Goal: Task Accomplishment & Management: Use online tool/utility

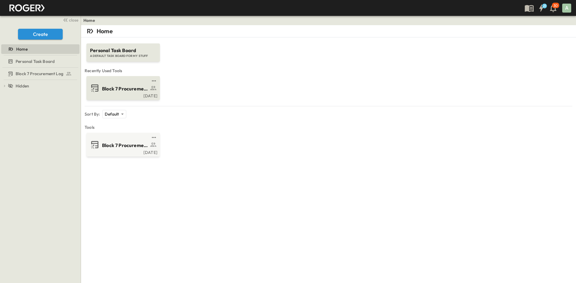
click at [122, 91] on span "Block 7 Procurement Log" at bounding box center [125, 88] width 46 height 7
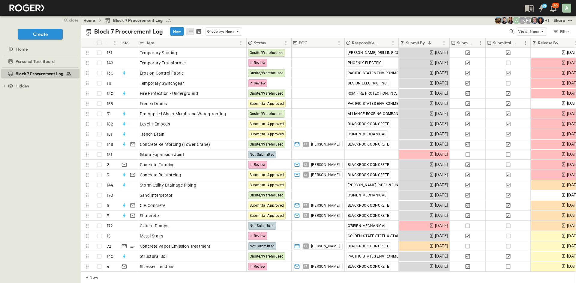
click at [424, 45] on p "Submit By" at bounding box center [415, 43] width 19 height 6
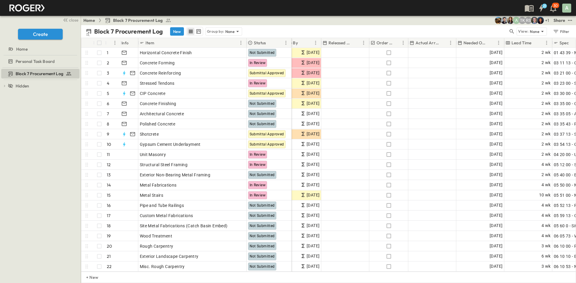
scroll to position [0, 262]
click at [460, 43] on p "Needed Onsite" at bounding box center [474, 43] width 24 height 6
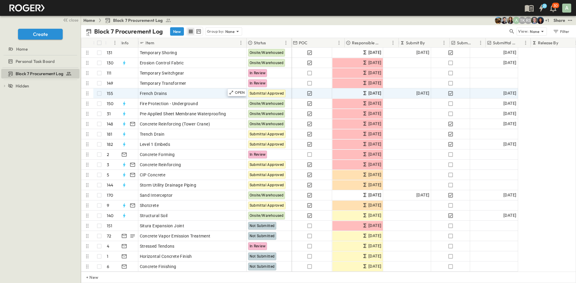
scroll to position [0, 0]
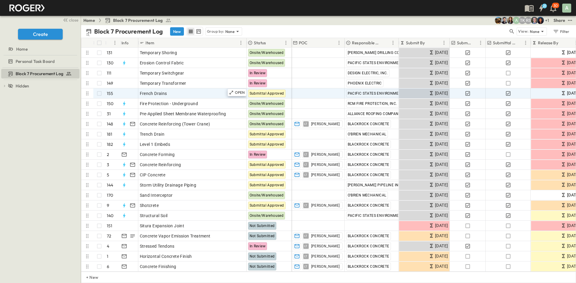
drag, startPoint x: 459, startPoint y: 94, endPoint x: 282, endPoint y: 96, distance: 177.6
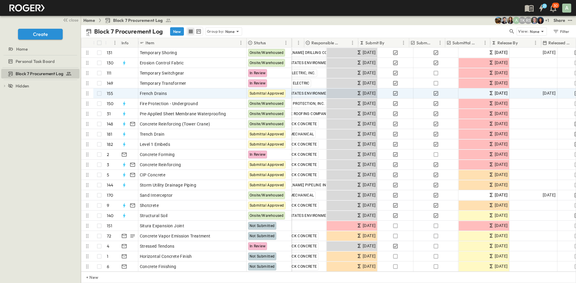
drag, startPoint x: 435, startPoint y: 94, endPoint x: 462, endPoint y: 92, distance: 27.0
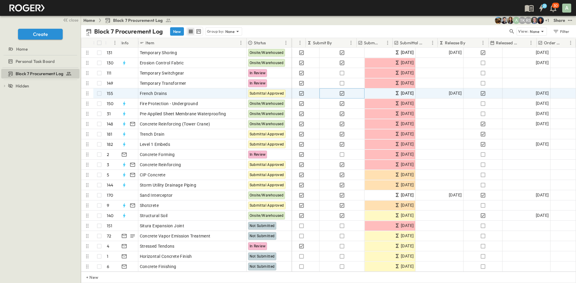
drag, startPoint x: 424, startPoint y: 93, endPoint x: 463, endPoint y: 93, distance: 38.7
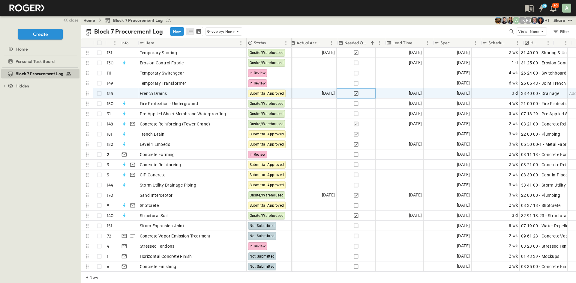
drag, startPoint x: 446, startPoint y: 94, endPoint x: 494, endPoint y: 95, distance: 48.0
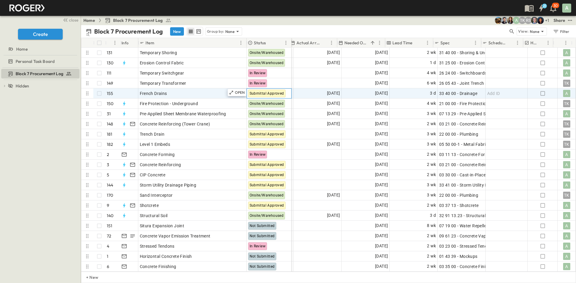
click at [265, 94] on span "Submittal Approved" at bounding box center [267, 93] width 34 height 4
click at [231, 93] on icon at bounding box center [231, 92] width 5 height 5
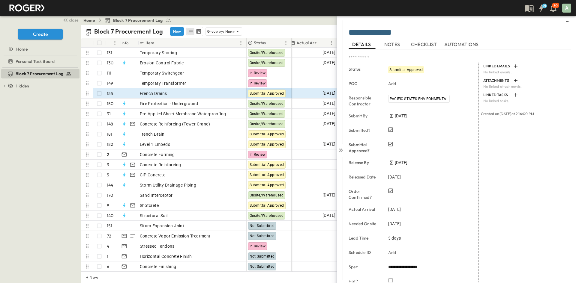
click at [387, 45] on span "NOTES" at bounding box center [392, 44] width 17 height 5
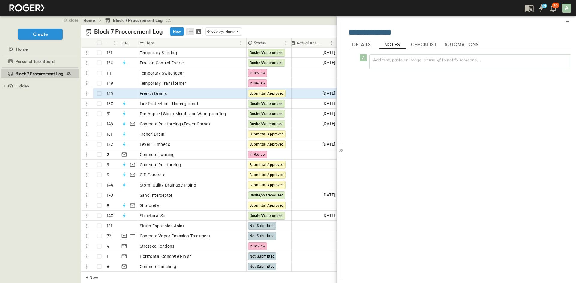
click at [416, 42] on span "CHECKLIST" at bounding box center [424, 44] width 27 height 5
click at [454, 42] on span "AUTOMATIONS" at bounding box center [462, 44] width 36 height 5
click at [358, 46] on span "DETAILS" at bounding box center [362, 44] width 20 height 5
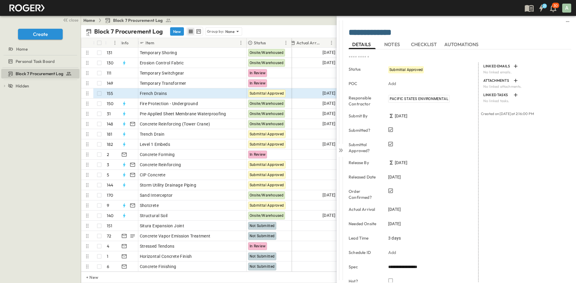
click at [405, 71] on span "Submittal Approved" at bounding box center [405, 70] width 33 height 4
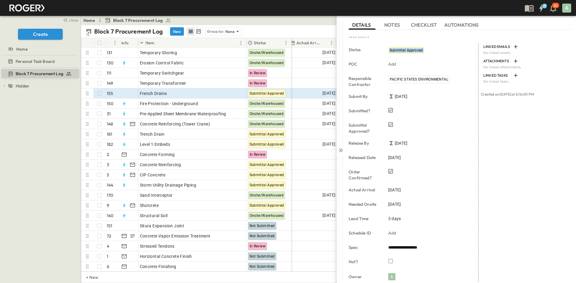
scroll to position [56, 0]
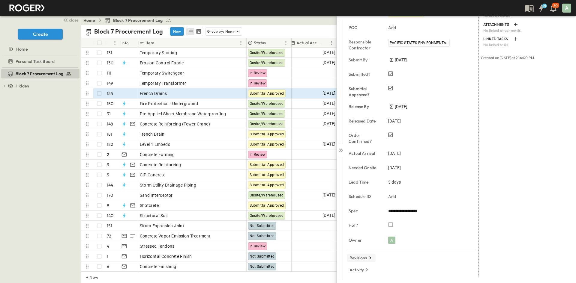
click at [366, 247] on p "Revisions" at bounding box center [358, 258] width 18 height 6
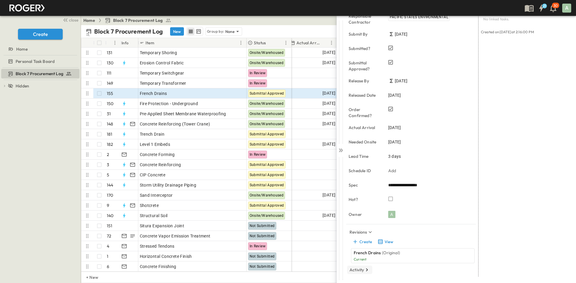
click at [362, 247] on p "Activity" at bounding box center [356, 270] width 14 height 6
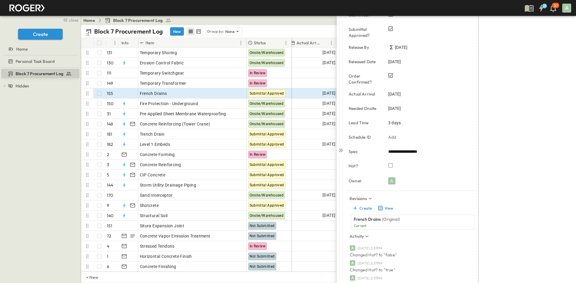
scroll to position [112, 0]
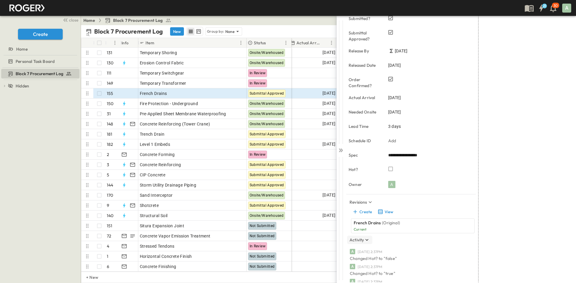
click at [366, 242] on icon "button" at bounding box center [367, 240] width 6 height 6
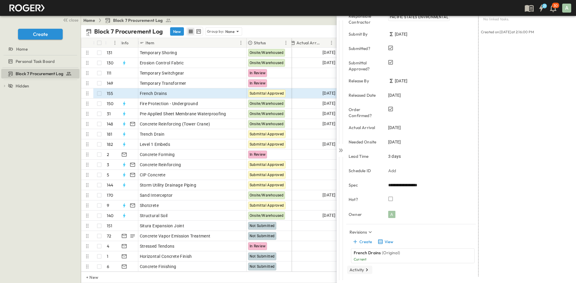
scroll to position [82, 0]
click at [360, 231] on p "Revisions" at bounding box center [358, 232] width 18 height 6
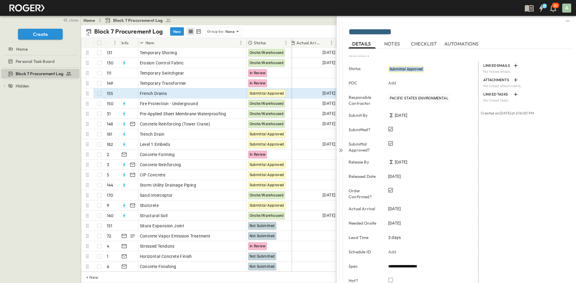
scroll to position [0, 0]
click at [339, 150] on icon at bounding box center [341, 151] width 6 height 6
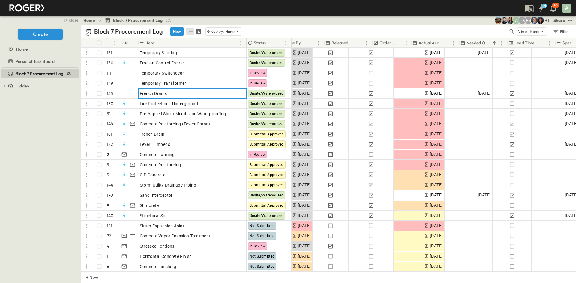
scroll to position [0, 257]
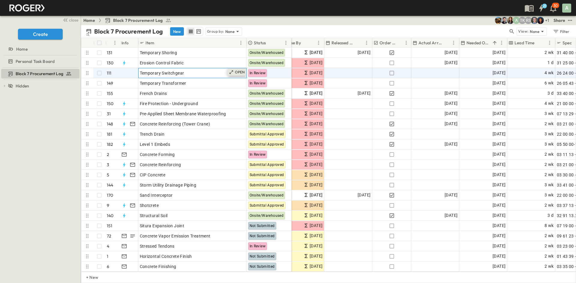
click at [236, 73] on p "OPEN" at bounding box center [240, 72] width 10 height 5
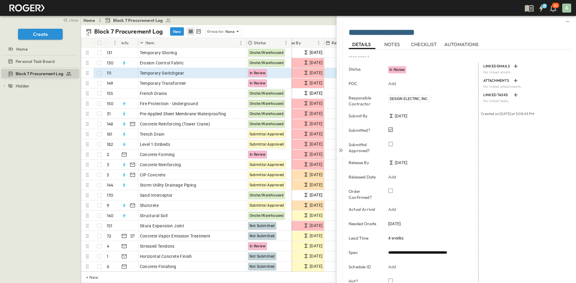
click at [392, 43] on span "NOTES" at bounding box center [392, 44] width 17 height 5
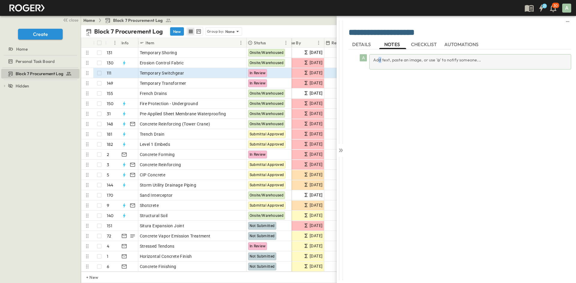
click at [380, 66] on div "Add text, paste an image, or use '@' to notify someone..." at bounding box center [470, 61] width 202 height 15
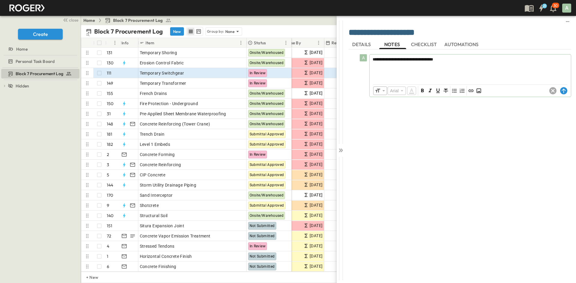
click at [424, 154] on div "**********" at bounding box center [460, 162] width 223 height 227
click at [460, 89] on icon at bounding box center [564, 91] width 4 height 4
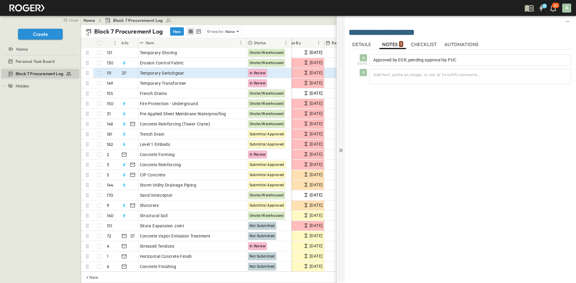
click at [341, 126] on div at bounding box center [341, 82] width 8 height 124
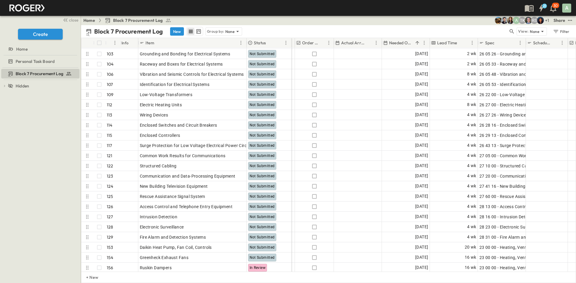
scroll to position [570, 379]
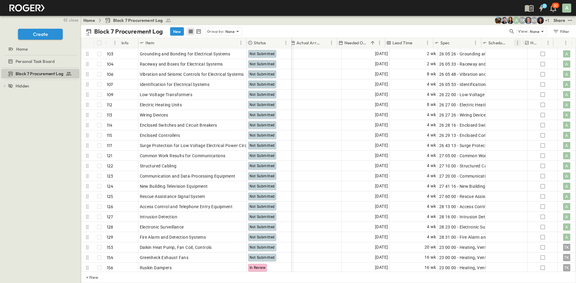
click at [460, 42] on icon "Menu" at bounding box center [517, 43] width 6 height 6
click at [412, 23] on div "Home Block 7 Procurement Log + 1 RS TK A Share" at bounding box center [328, 21] width 495 height 10
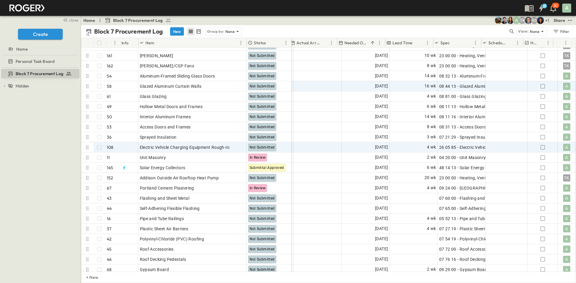
scroll to position [870, 379]
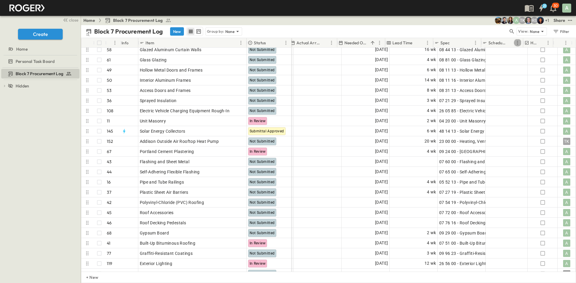
click at [460, 42] on icon "Menu" at bounding box center [517, 43] width 6 height 6
click at [460, 28] on div "Block 7 Procurement Log New Group by: None" at bounding box center [297, 31] width 422 height 9
click at [460, 20] on icon "test" at bounding box center [570, 20] width 4 height 1
